Goal: Transaction & Acquisition: Purchase product/service

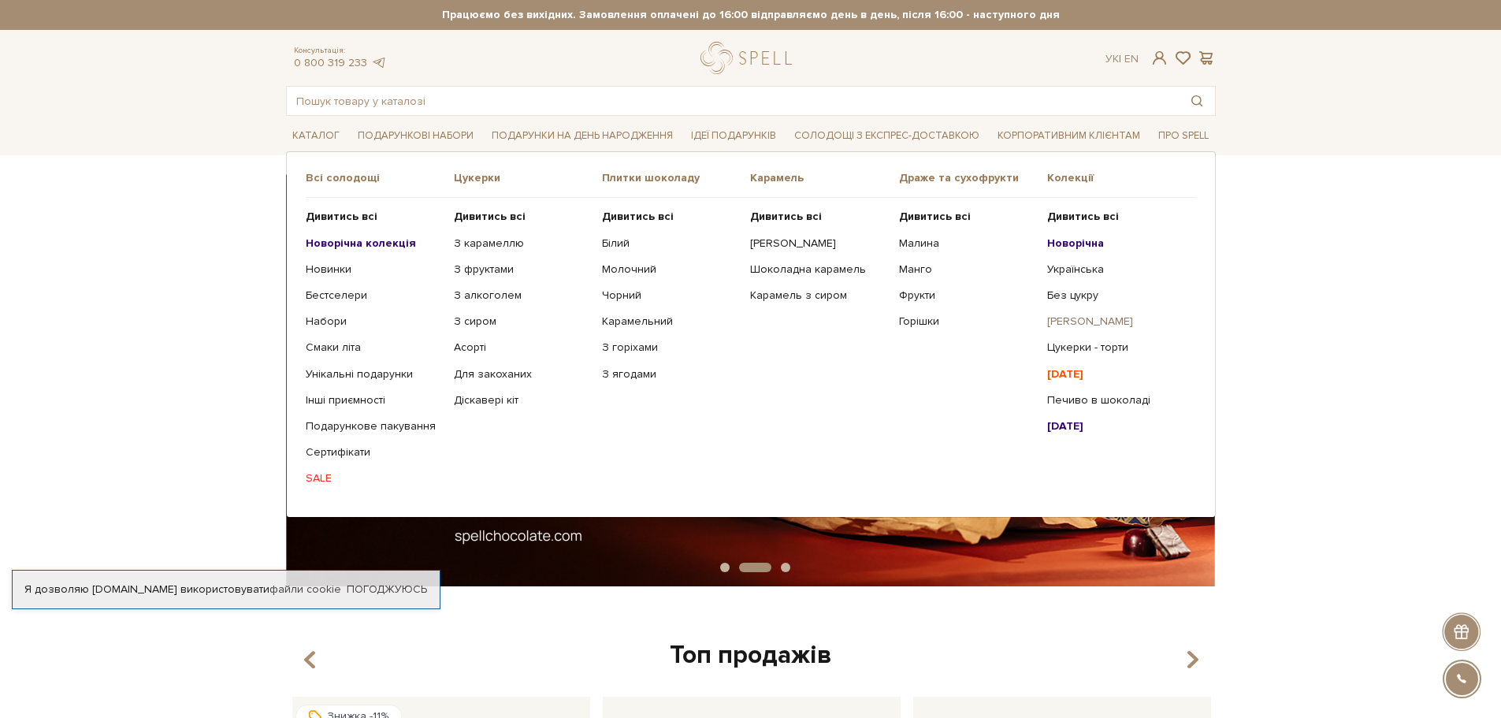
click at [1076, 321] on link "[PERSON_NAME]" at bounding box center [1115, 321] width 136 height 14
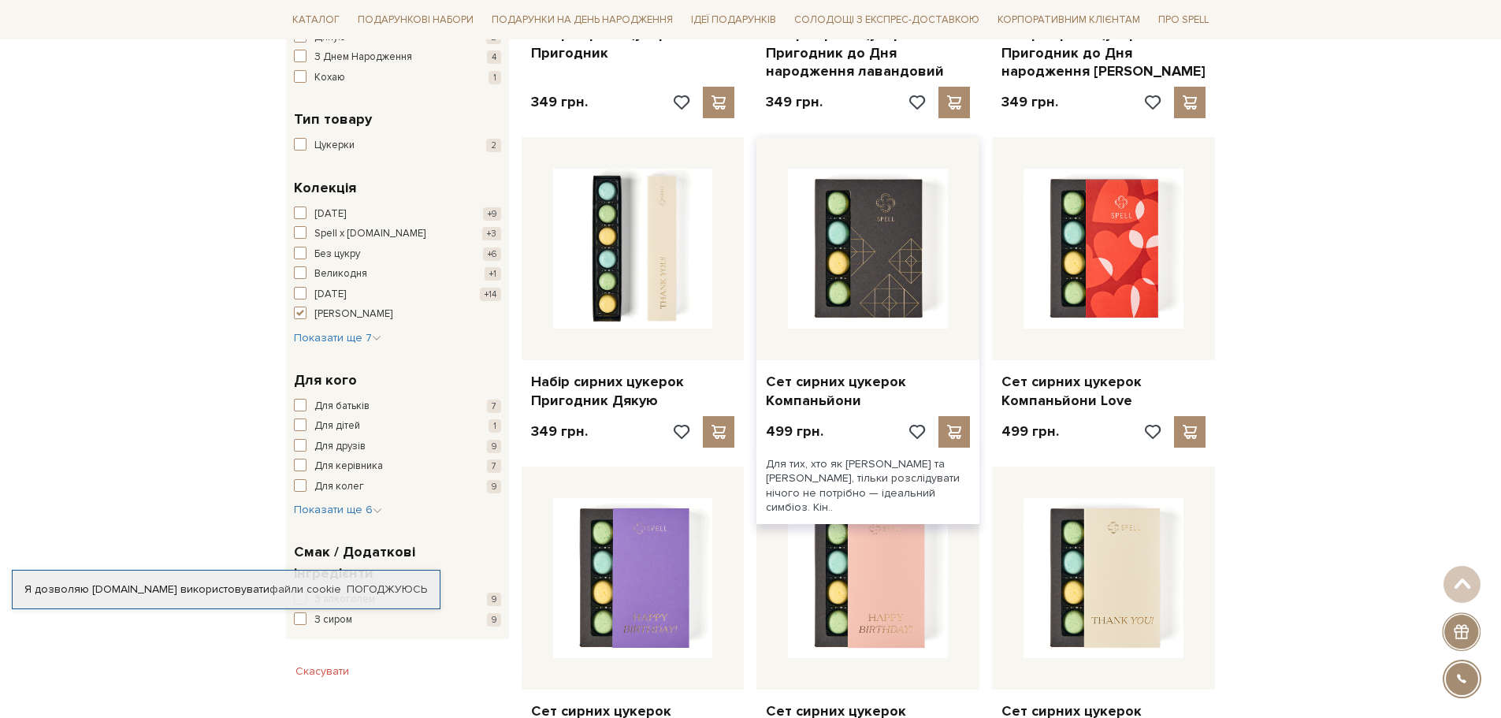
scroll to position [630, 0]
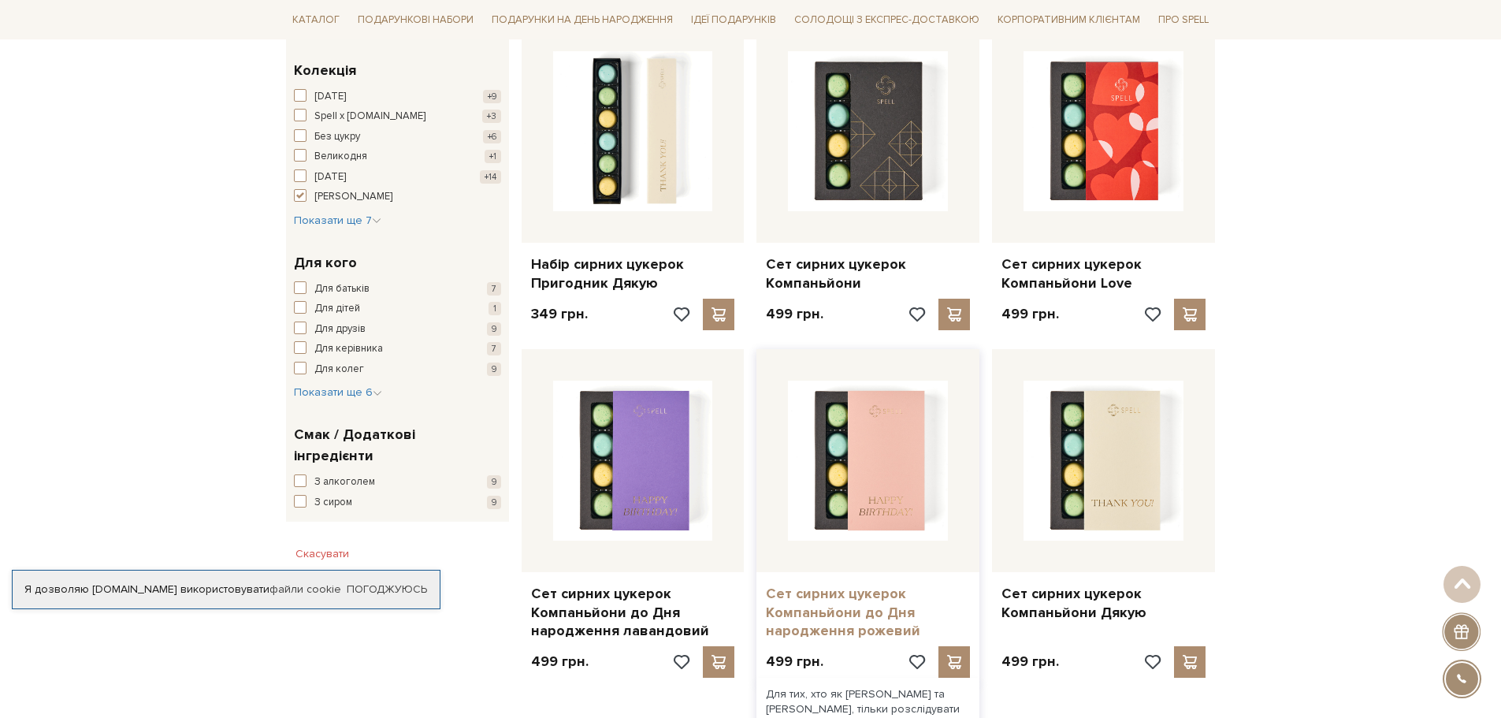
click at [864, 608] on link "Сет сирних цукерок Компаньйони до Дня народження рожевий" at bounding box center [868, 612] width 204 height 55
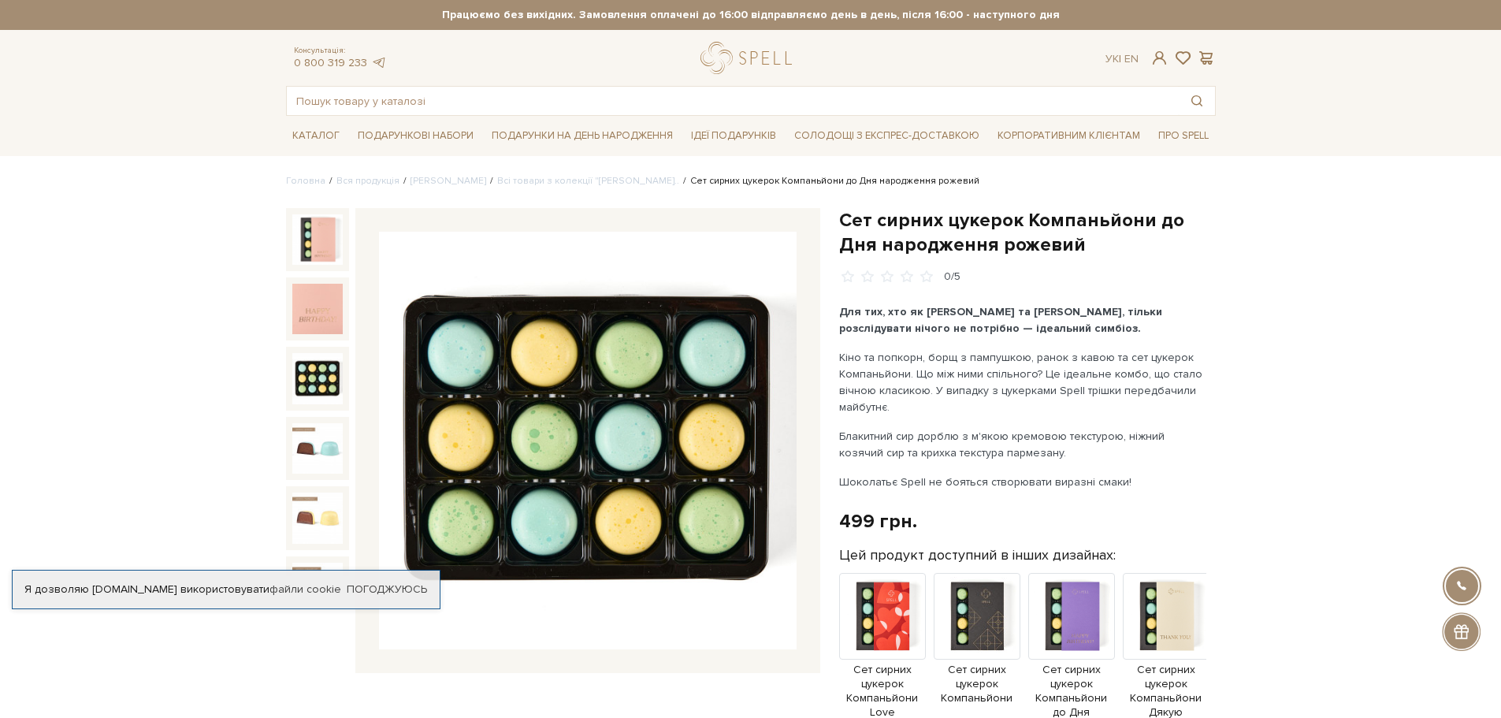
click at [317, 362] on img at bounding box center [317, 378] width 50 height 50
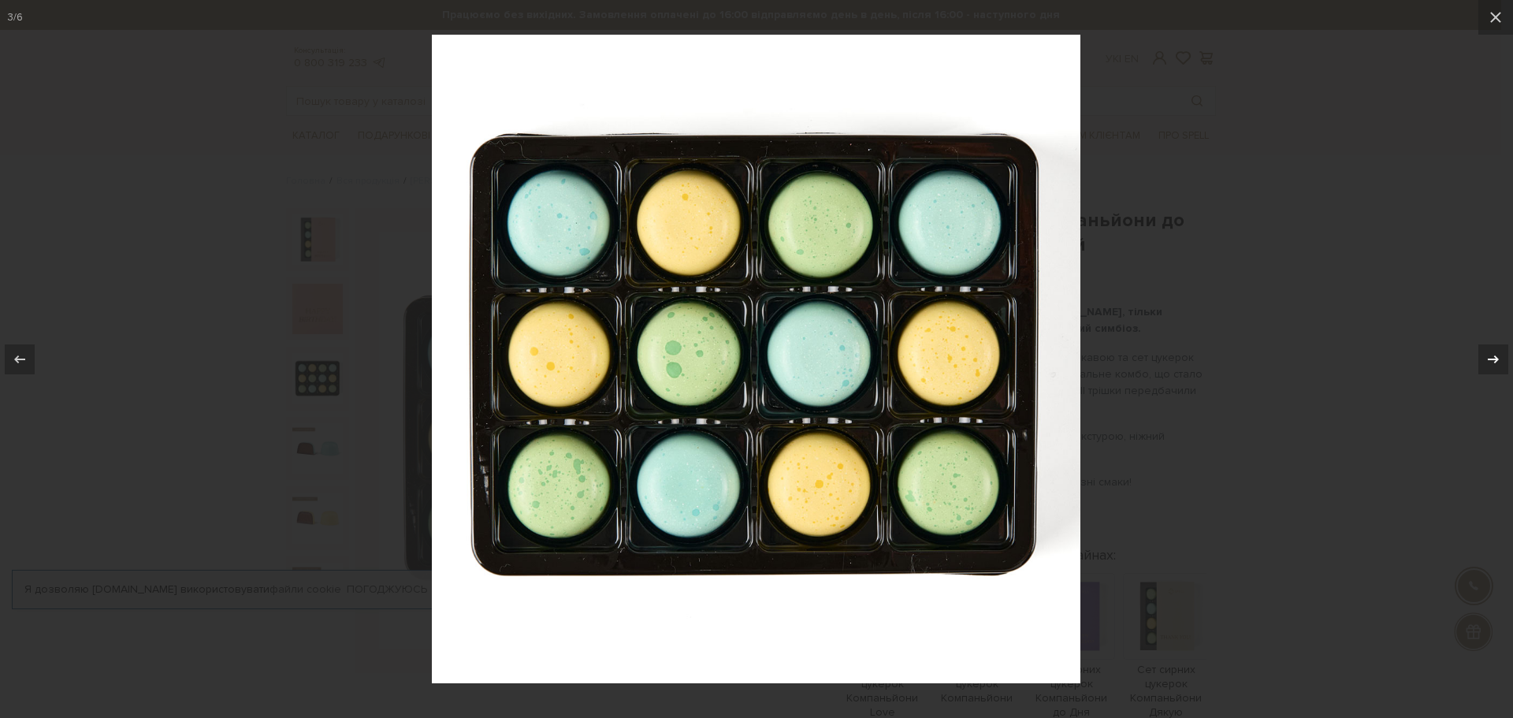
click at [1492, 356] on icon at bounding box center [1493, 359] width 19 height 19
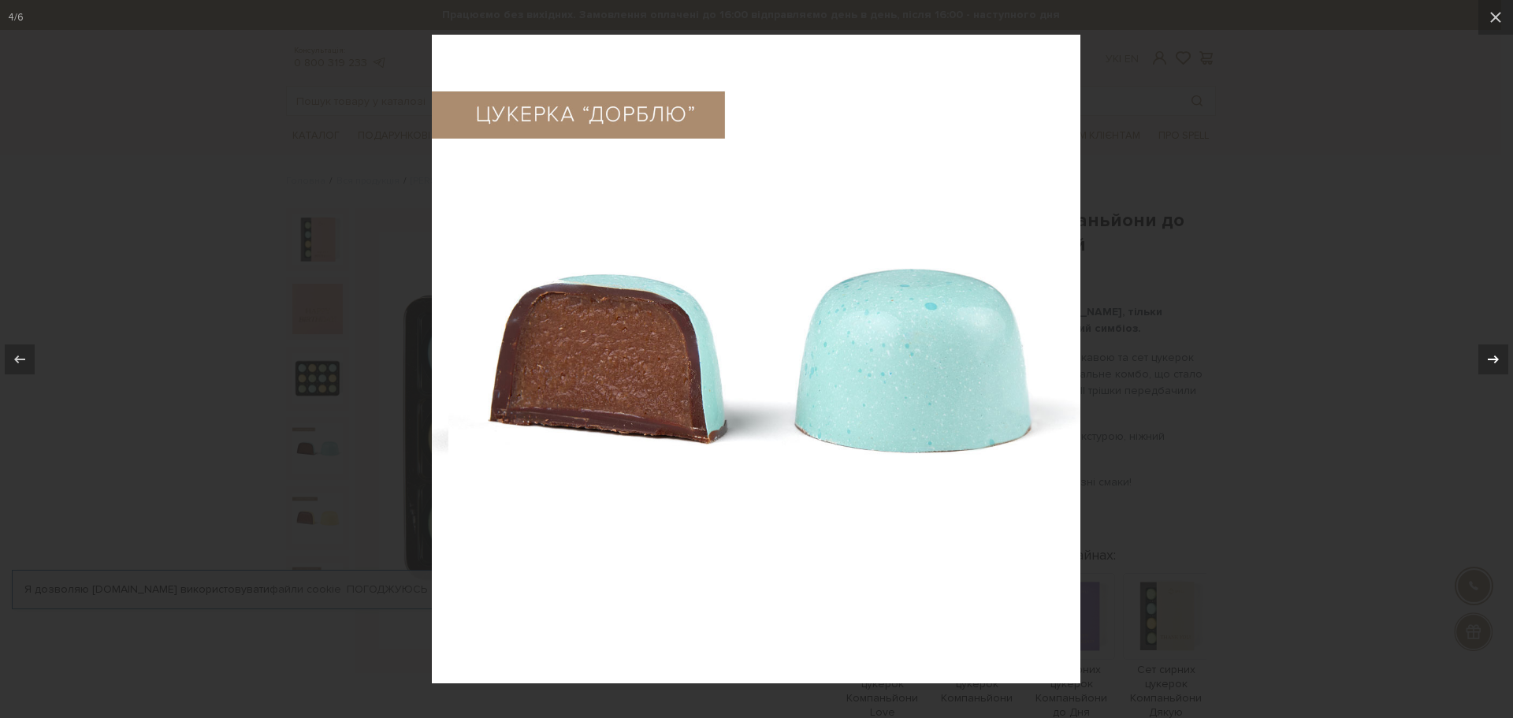
click at [1492, 356] on icon at bounding box center [1493, 359] width 19 height 19
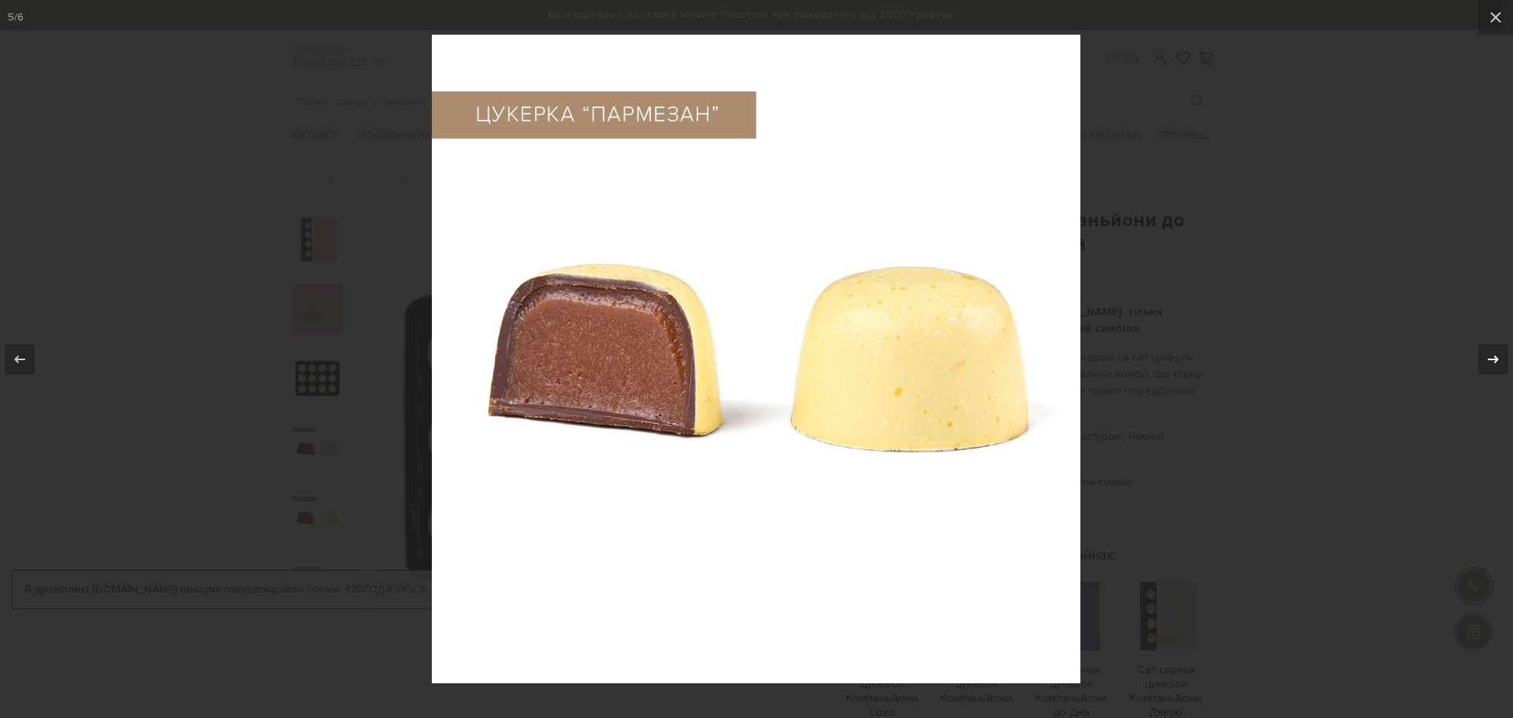
click at [1492, 356] on icon at bounding box center [1493, 359] width 19 height 19
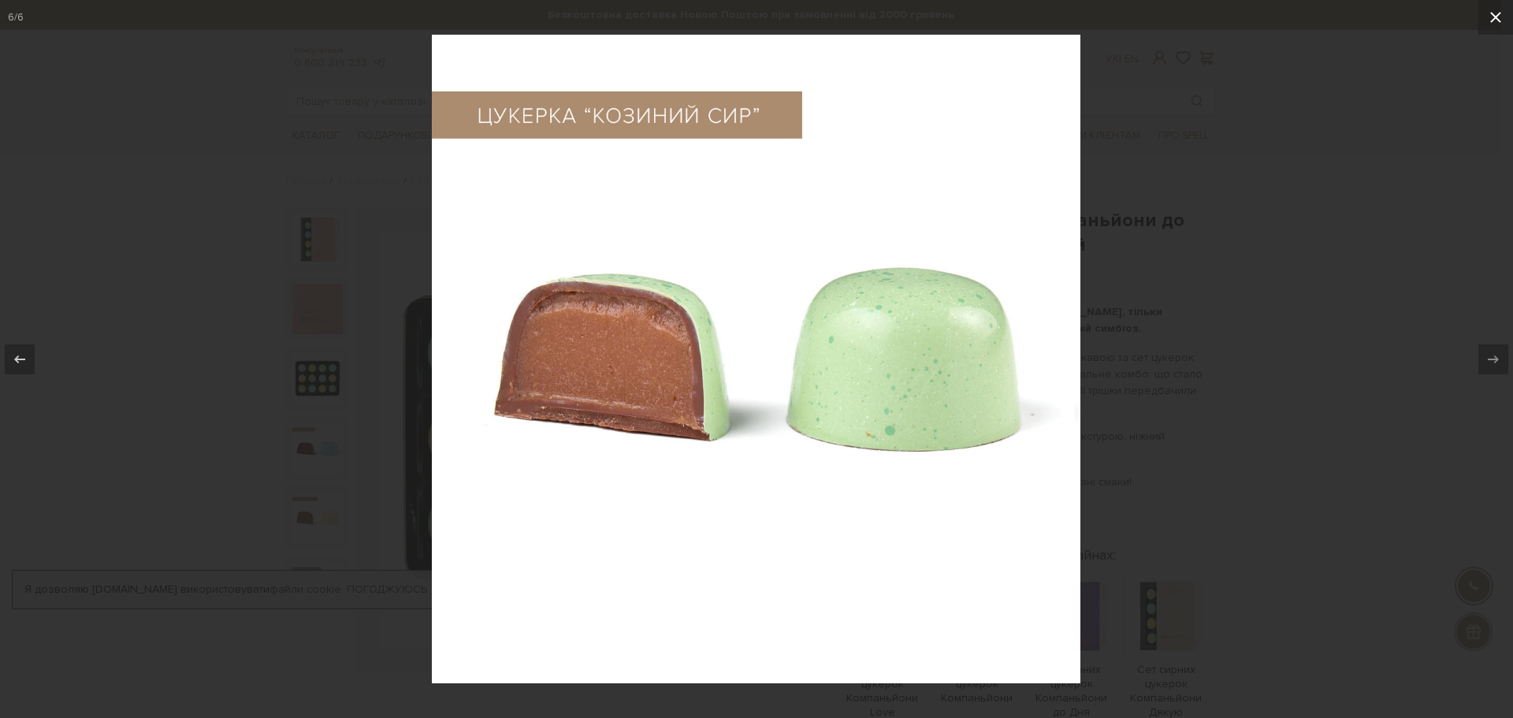
click at [1497, 20] on icon at bounding box center [1495, 17] width 11 height 11
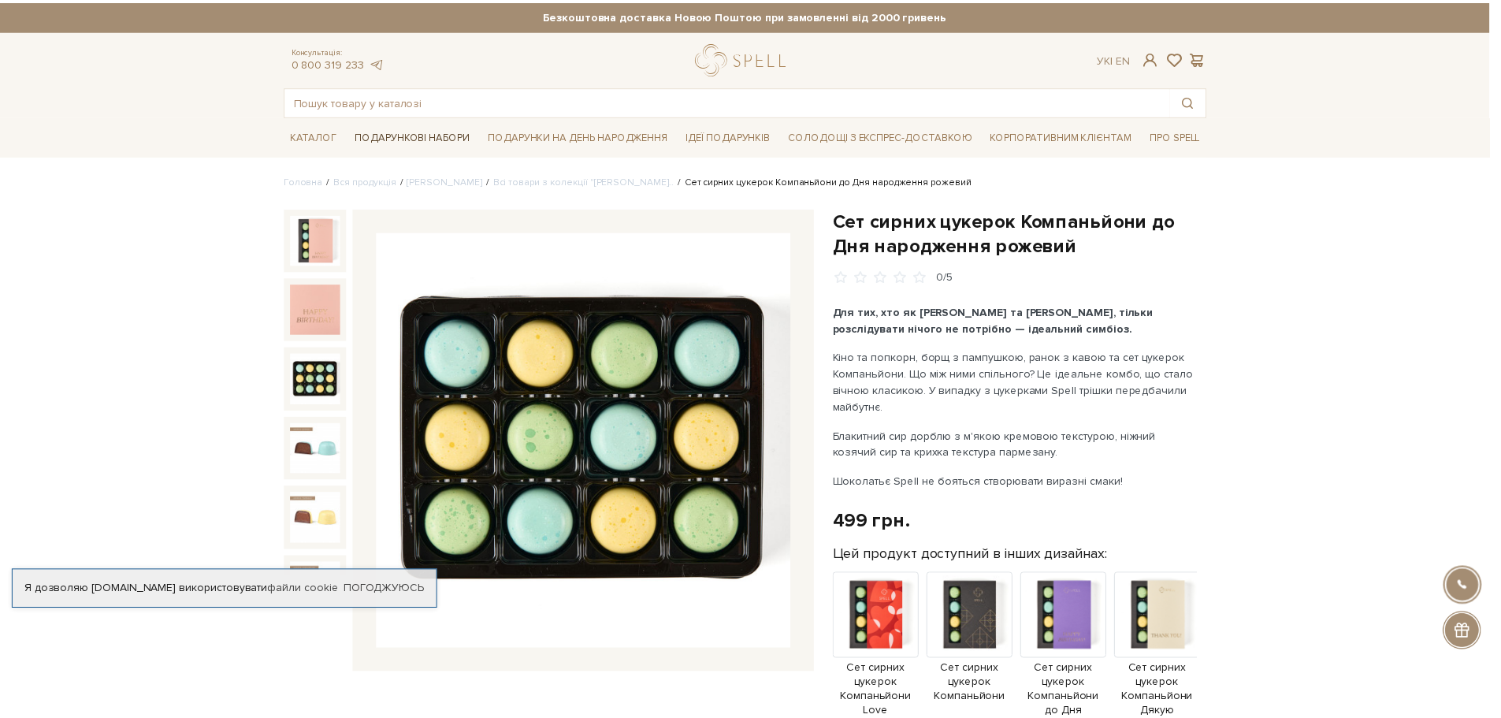
scroll to position [21, 0]
